Goal: Task Accomplishment & Management: Use online tool/utility

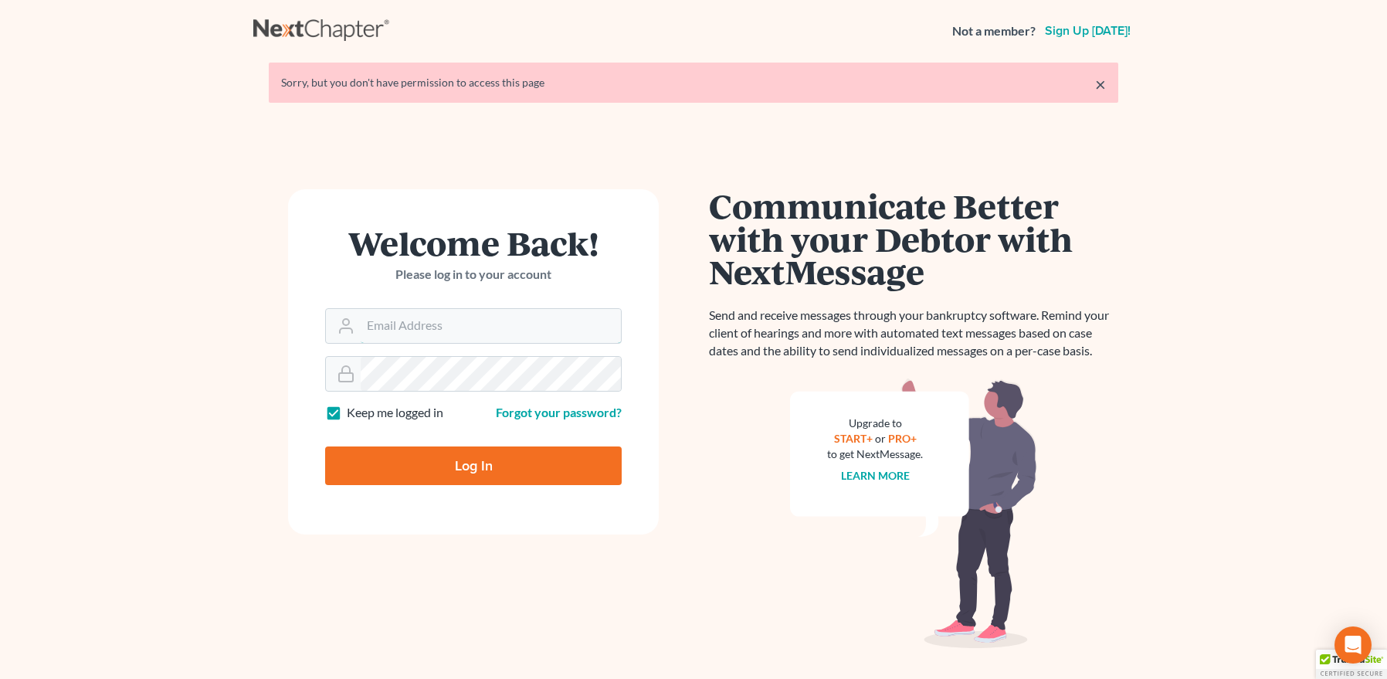
type input "[EMAIL_ADDRESS][DOMAIN_NAME]"
click at [489, 459] on input "Log In" at bounding box center [473, 465] width 296 height 39
type input "Thinking..."
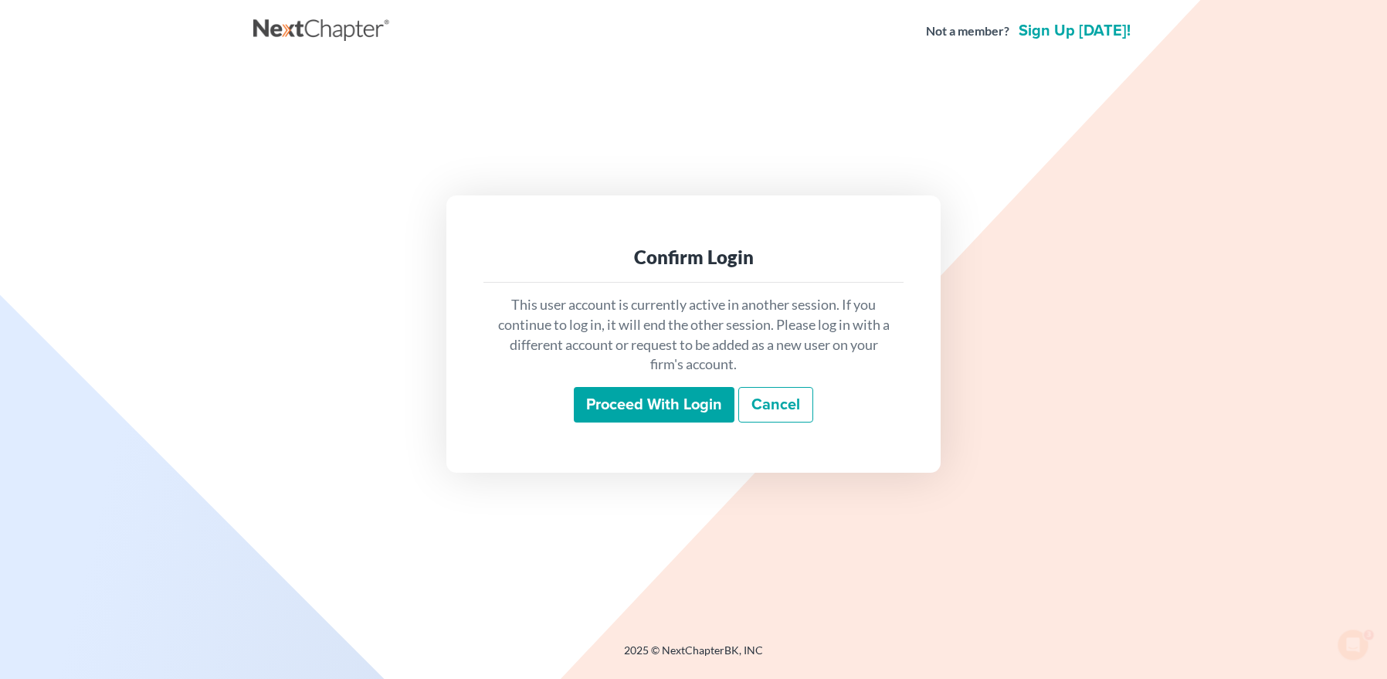
click at [614, 405] on input "Proceed with login" at bounding box center [654, 405] width 161 height 36
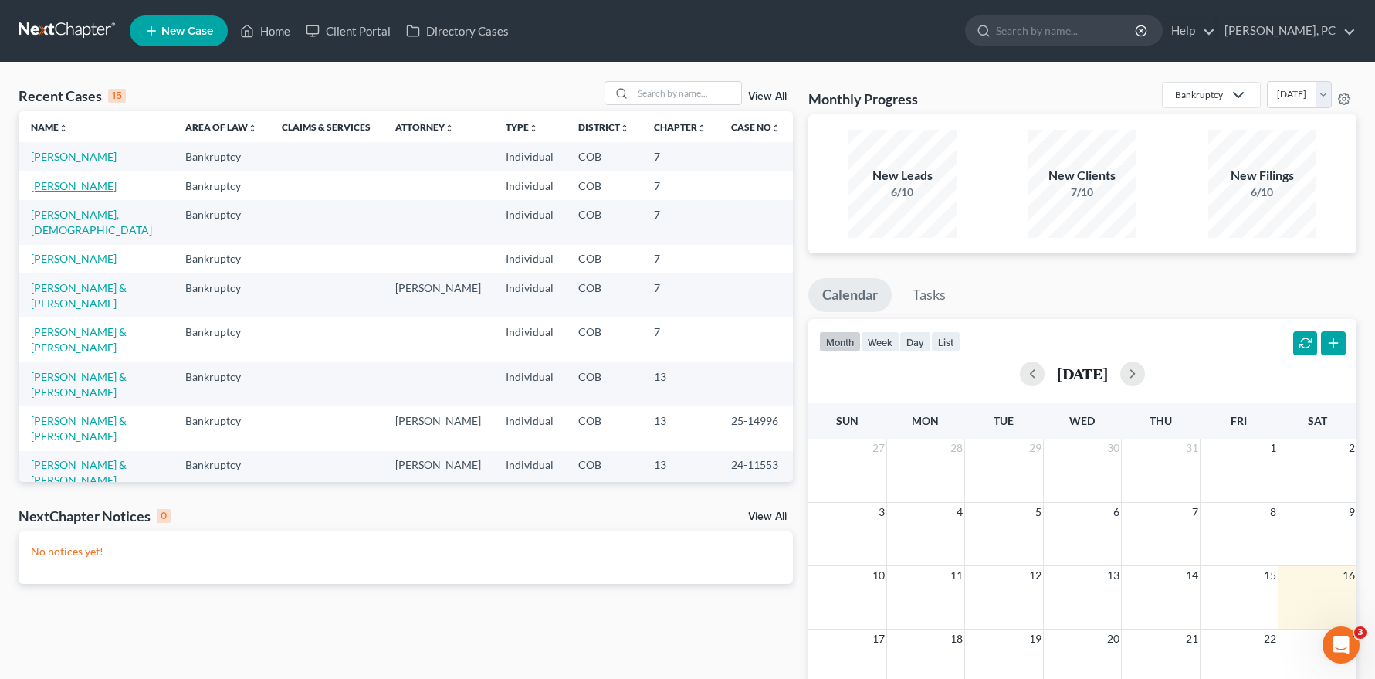
click at [86, 188] on link "[PERSON_NAME]" at bounding box center [74, 185] width 86 height 13
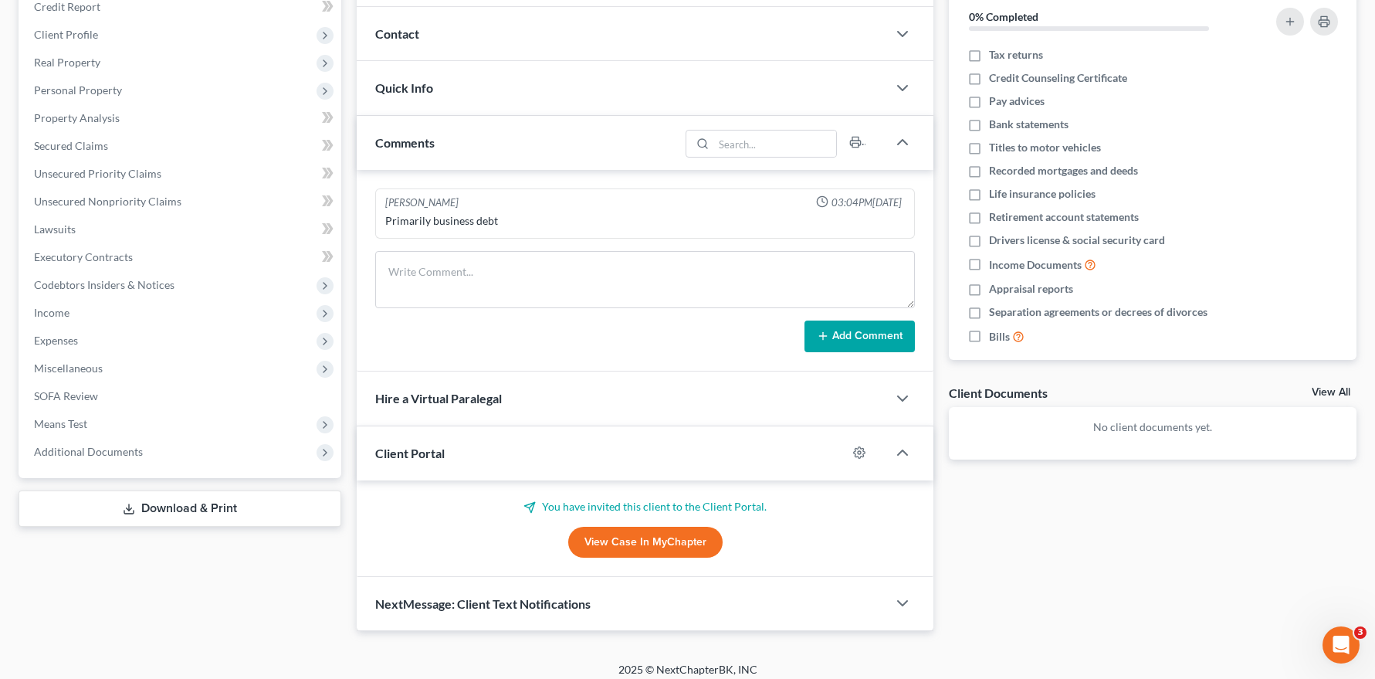
scroll to position [206, 0]
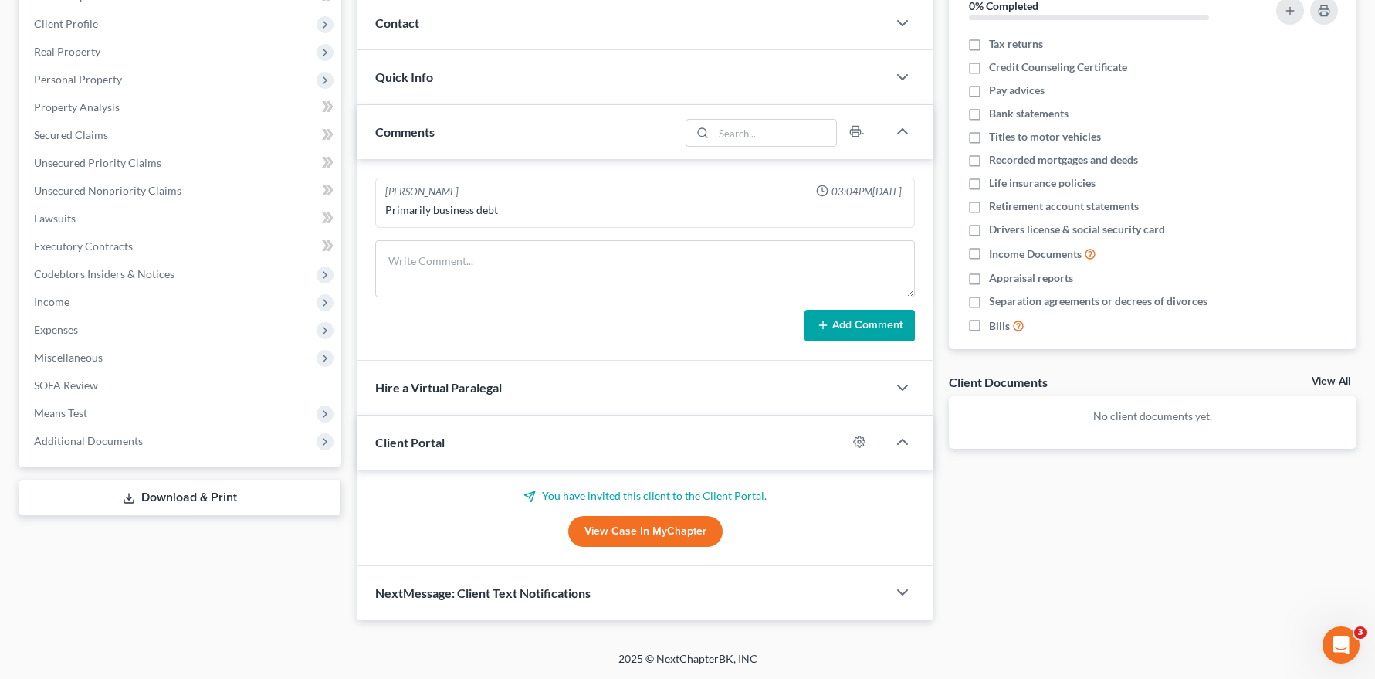
click at [632, 528] on link "View Case in MyChapter" at bounding box center [645, 531] width 154 height 31
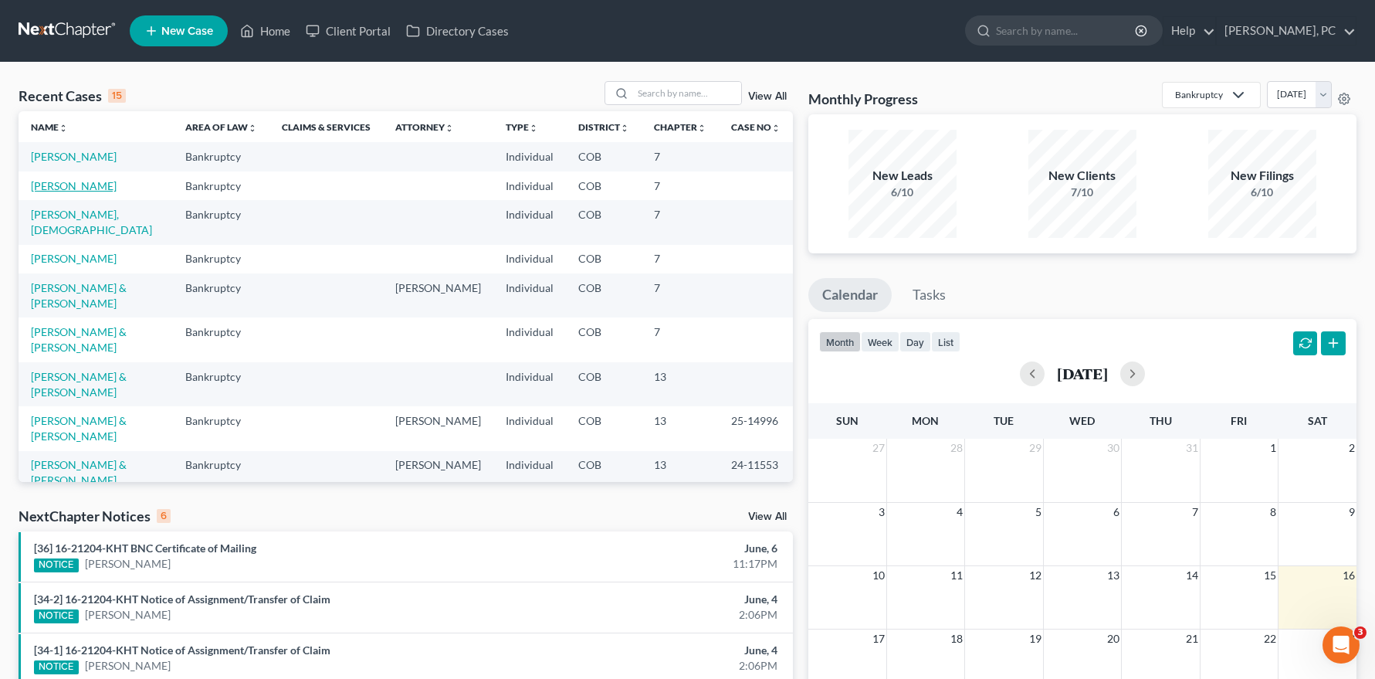
click at [97, 182] on link "[PERSON_NAME]" at bounding box center [74, 185] width 86 height 13
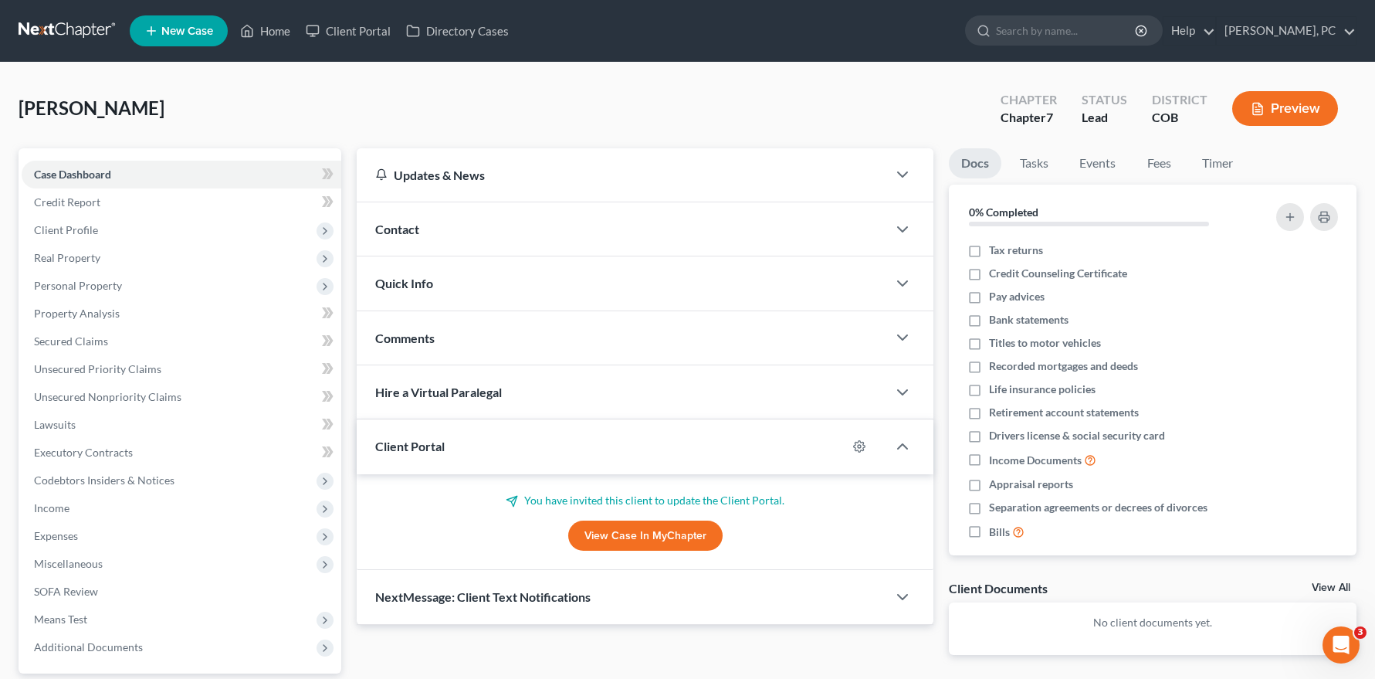
click at [621, 530] on link "View Case in MyChapter" at bounding box center [645, 535] width 154 height 31
